Goal: Task Accomplishment & Management: Complete application form

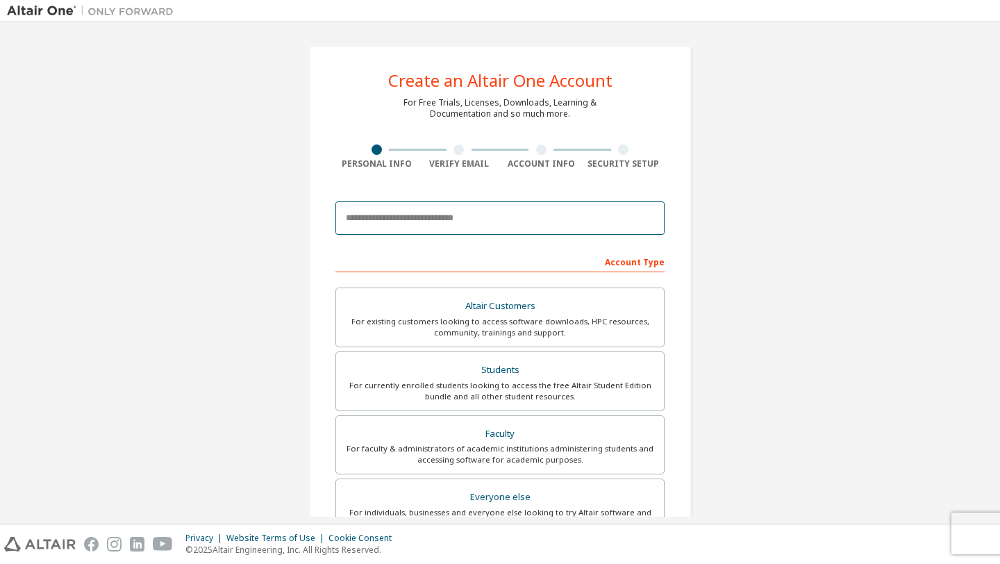
click at [505, 208] on input "email" at bounding box center [500, 217] width 329 height 33
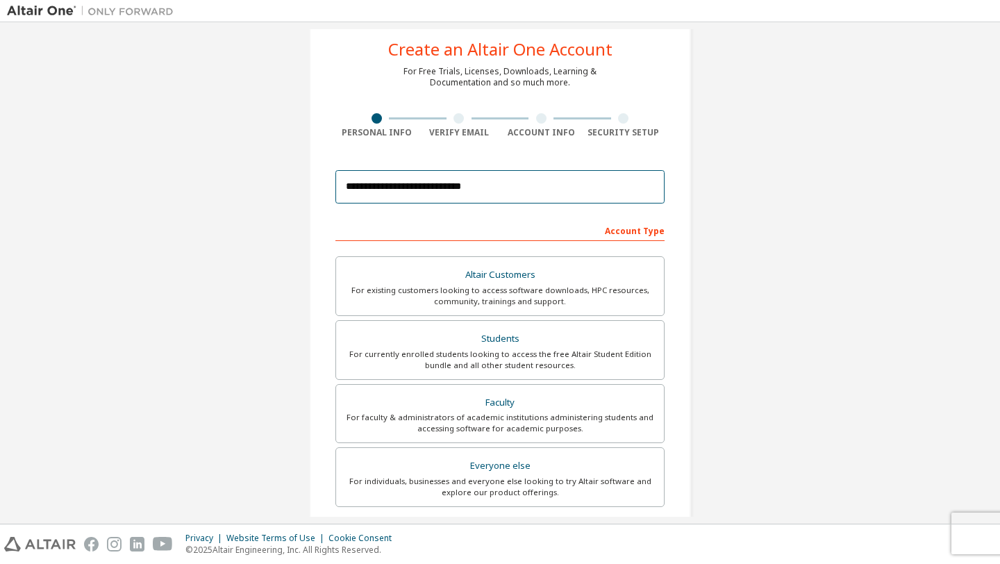
scroll to position [44, 0]
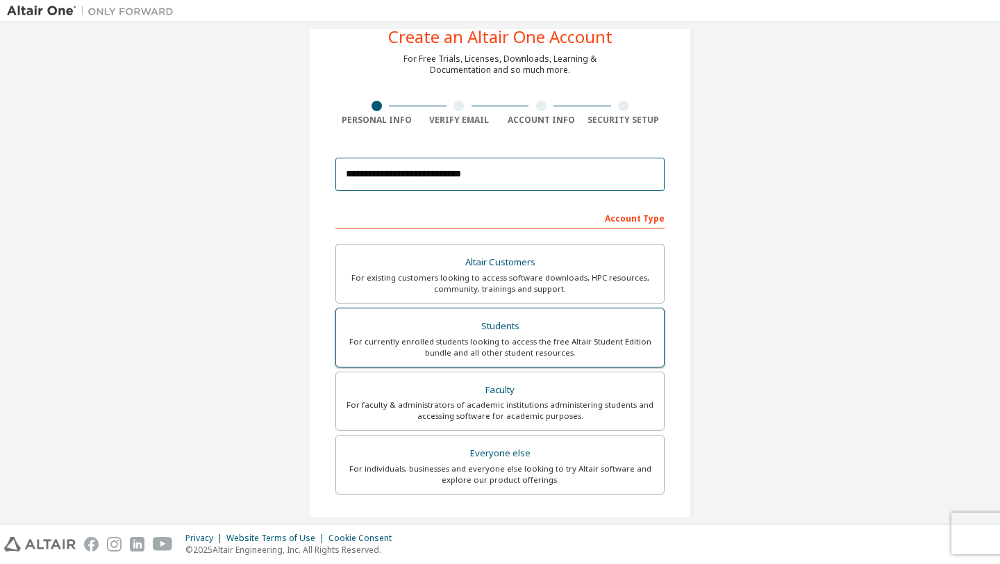
type input "**********"
click at [598, 333] on div "Students" at bounding box center [500, 326] width 311 height 19
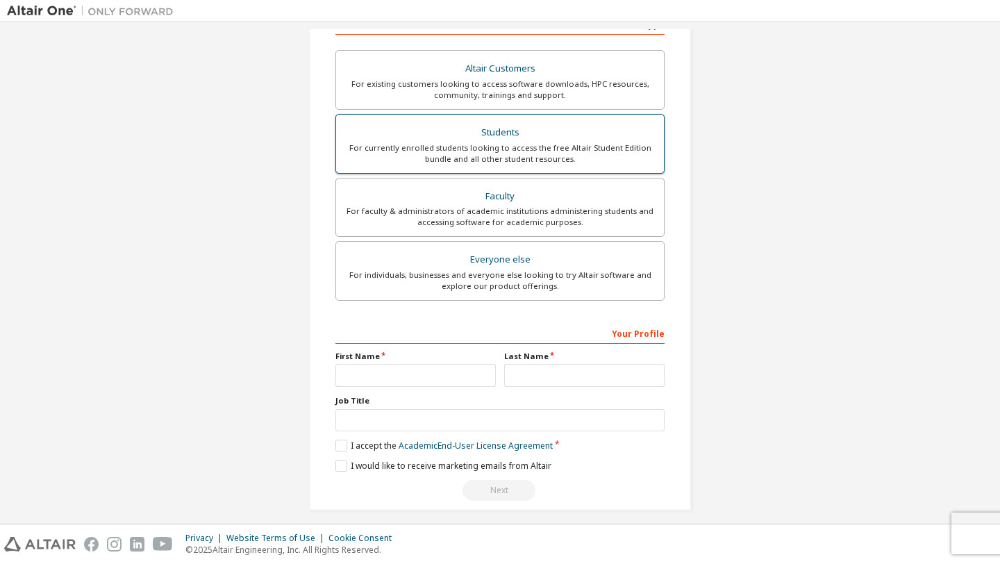
scroll to position [248, 0]
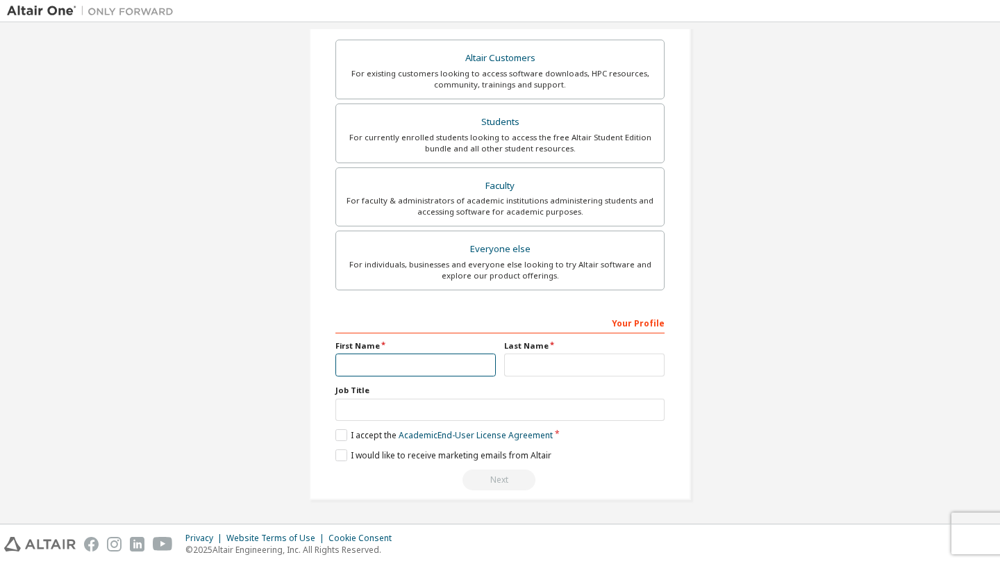
click at [438, 363] on input "text" at bounding box center [416, 365] width 160 height 23
type input "*****"
click at [523, 365] on input "text" at bounding box center [584, 365] width 160 height 23
type input "*********"
click at [344, 437] on label "I accept the Academic End-User License Agreement" at bounding box center [444, 435] width 217 height 12
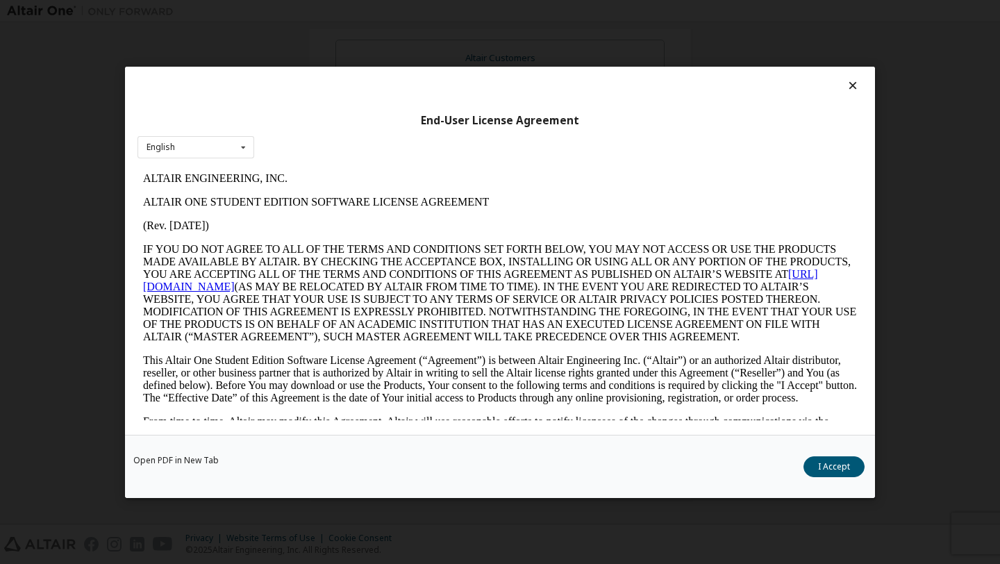
scroll to position [0, 0]
click at [808, 456] on div "Open PDF in New Tab I Accept" at bounding box center [500, 465] width 750 height 63
click at [815, 462] on button "I Accept" at bounding box center [834, 466] width 61 height 21
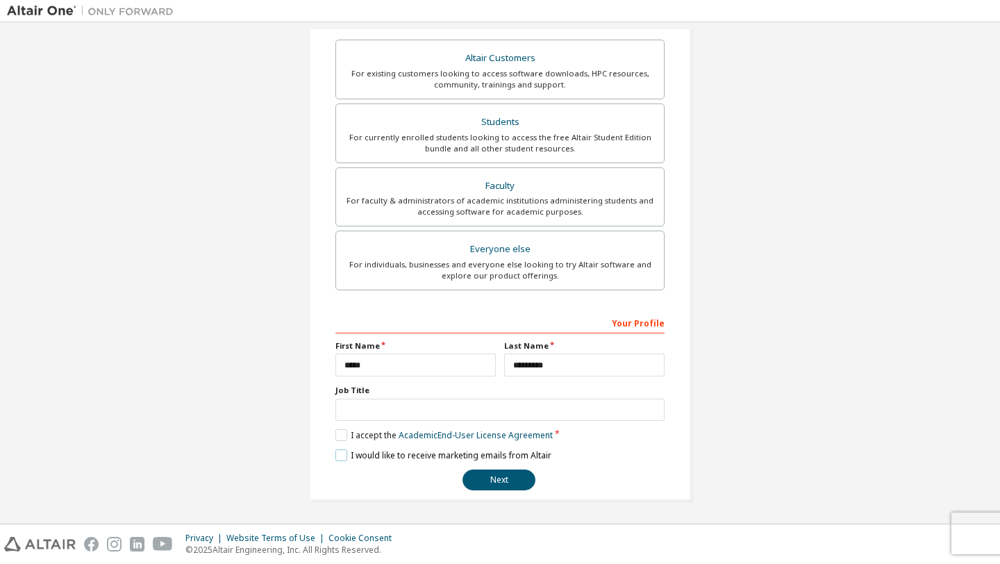
click at [340, 451] on label "I would like to receive marketing emails from Altair" at bounding box center [444, 455] width 216 height 12
click at [341, 456] on label "I would like to receive marketing emails from Altair" at bounding box center [444, 455] width 216 height 12
click at [519, 477] on button "Next" at bounding box center [499, 480] width 73 height 21
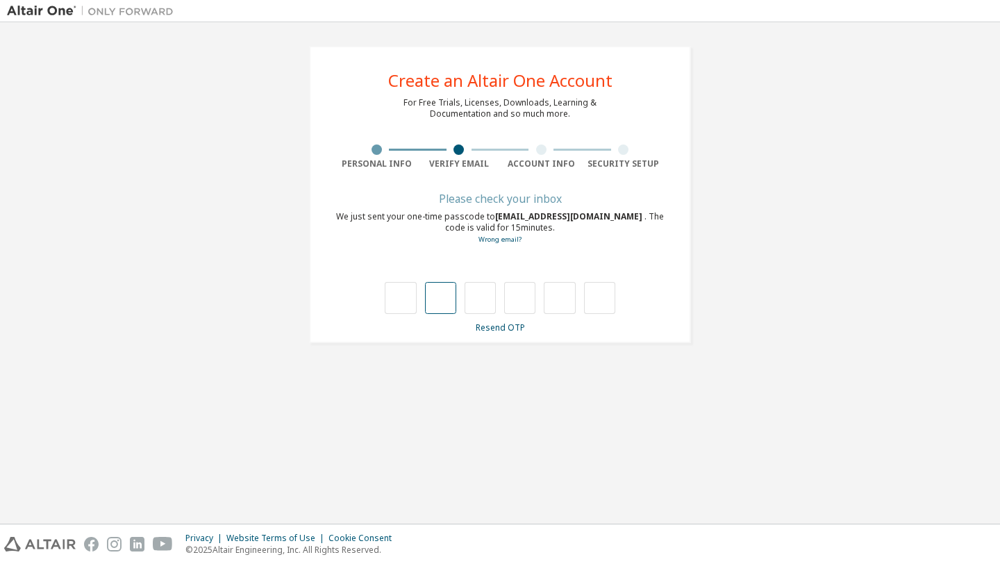
type input "*"
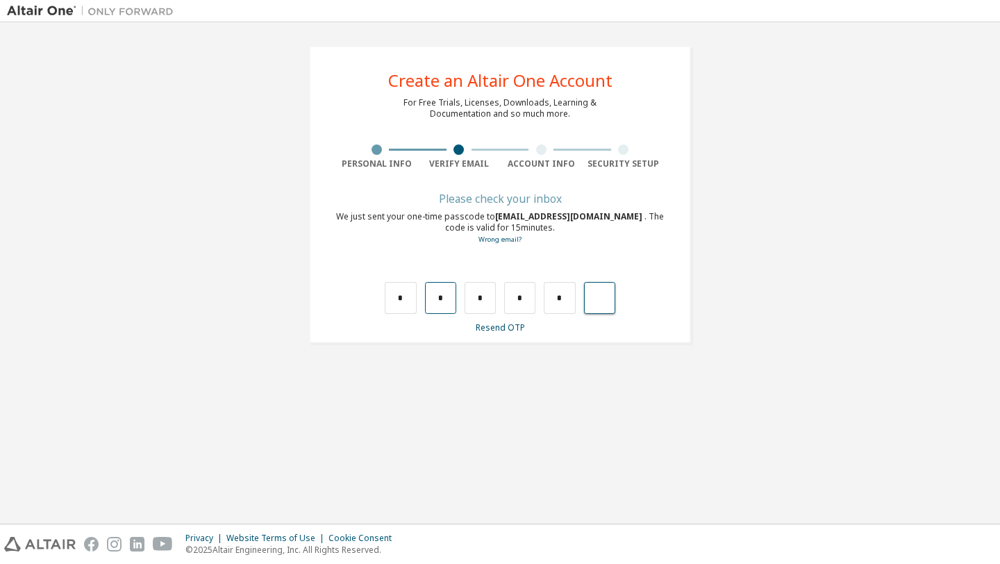
type input "*"
